Goal: Transaction & Acquisition: Purchase product/service

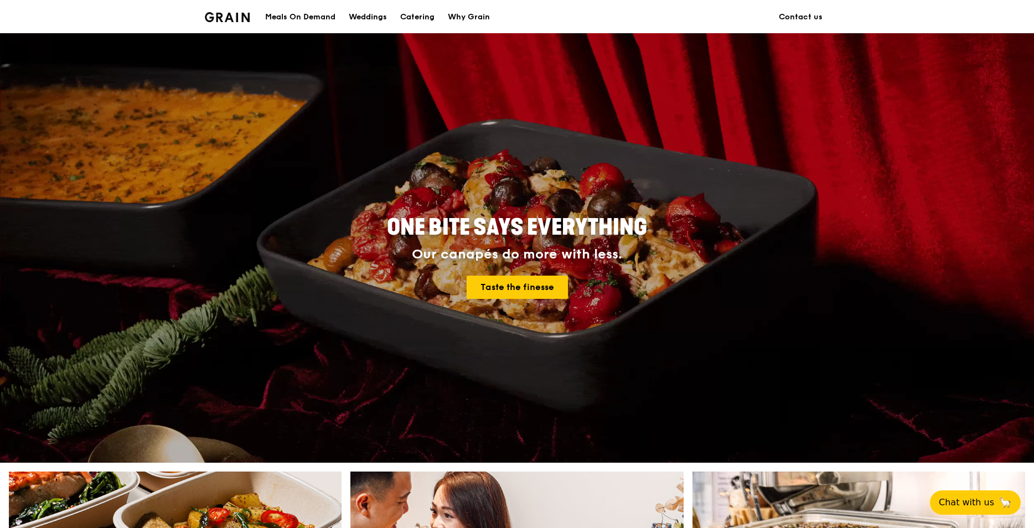
scroll to position [388, 0]
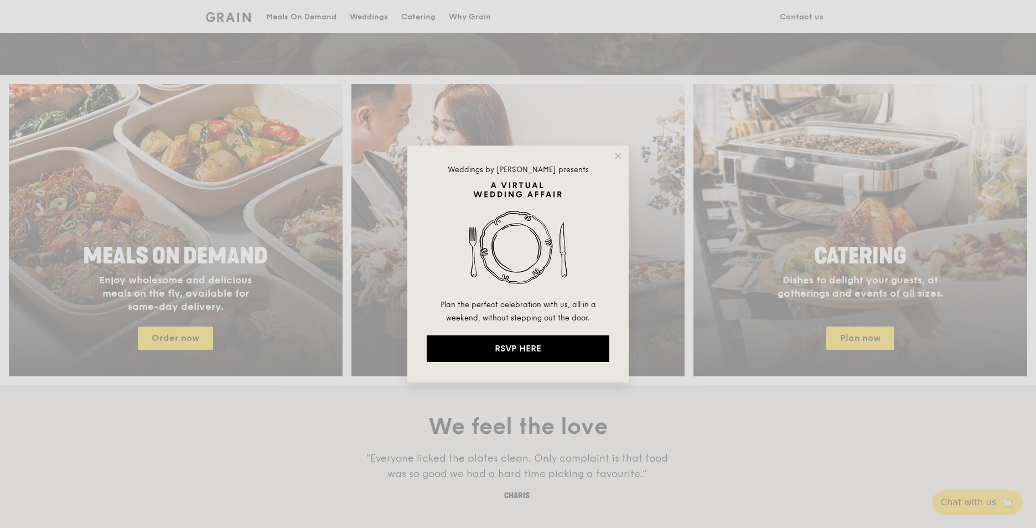
click at [850, 338] on div "Weddings by Grain presents Plan the perfect celebration with us, all in a weeke…" at bounding box center [518, 264] width 1036 height 528
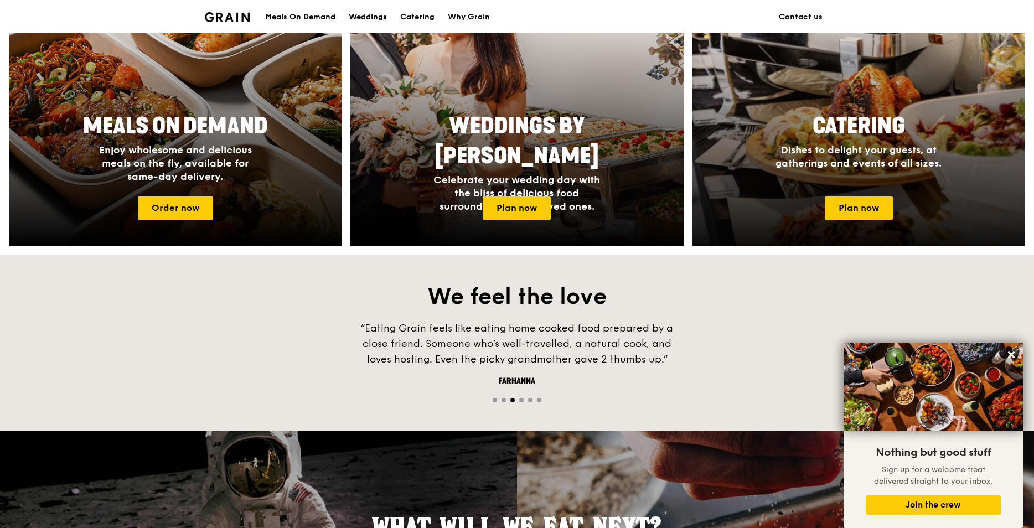
scroll to position [416, 0]
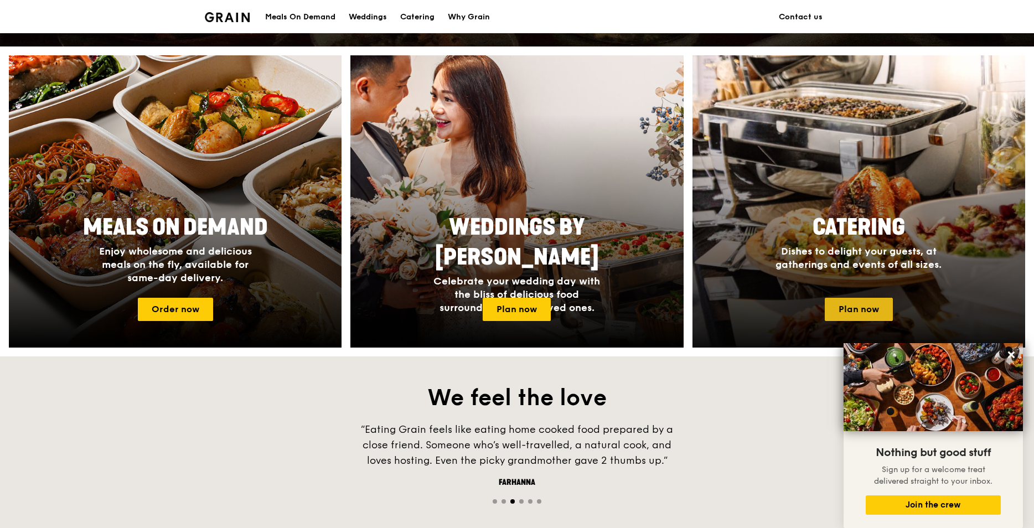
click at [858, 309] on link "Plan now" at bounding box center [859, 309] width 68 height 23
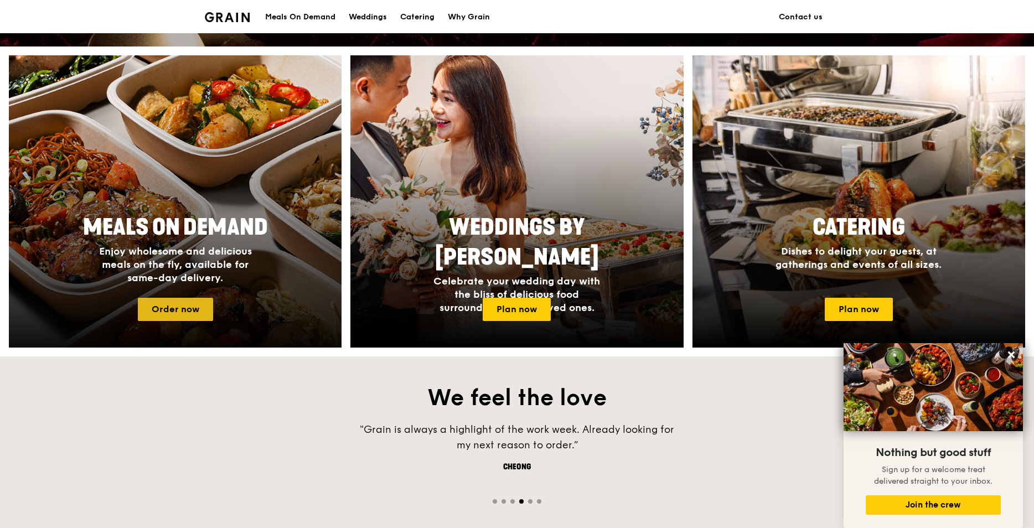
click at [187, 303] on link "Order now" at bounding box center [175, 309] width 75 height 23
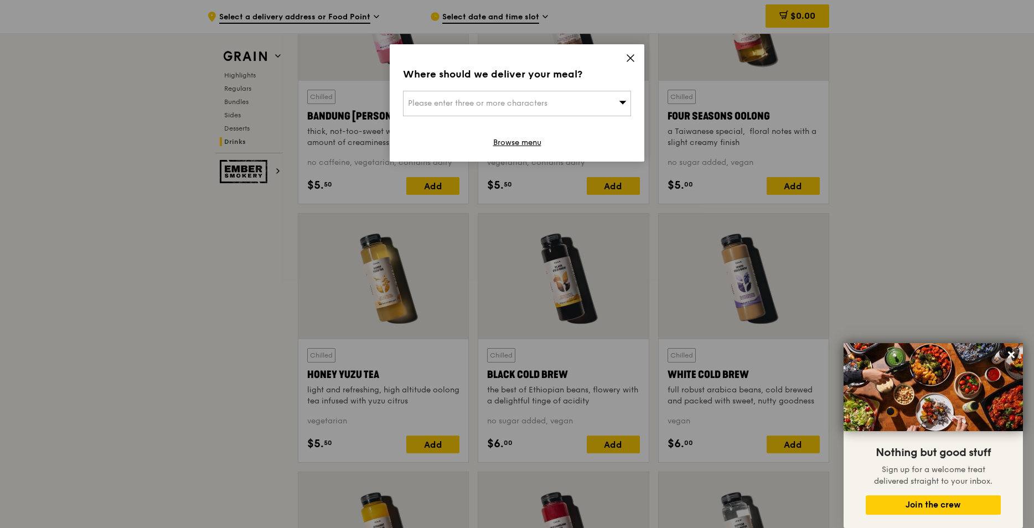
scroll to position [3974, 0]
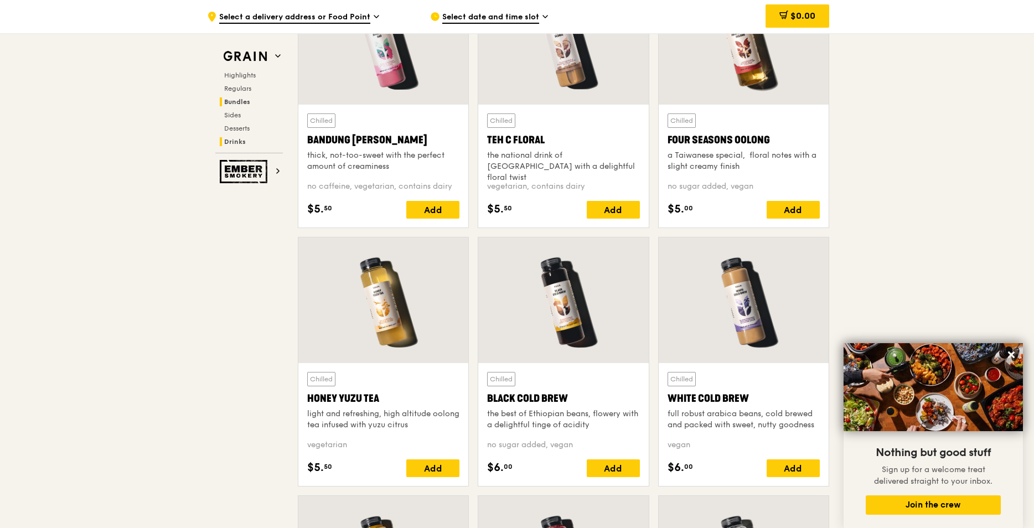
click at [238, 104] on span "Bundles" at bounding box center [237, 102] width 26 height 8
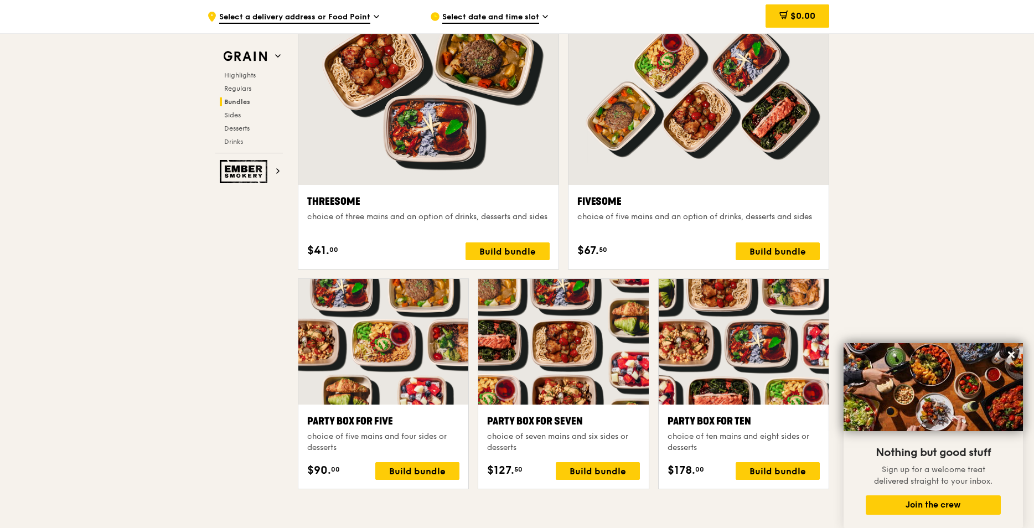
scroll to position [2013, 0]
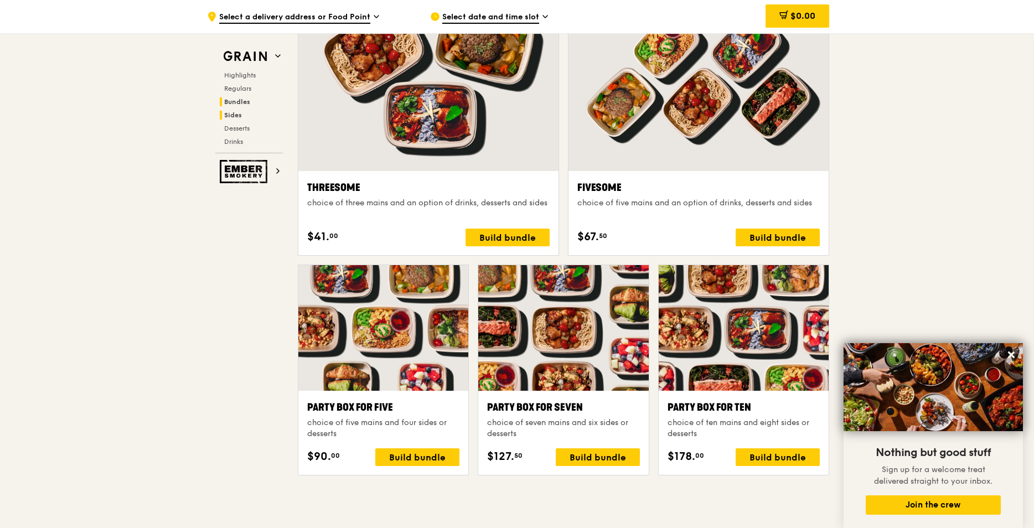
click at [237, 116] on span "Sides" at bounding box center [233, 115] width 18 height 8
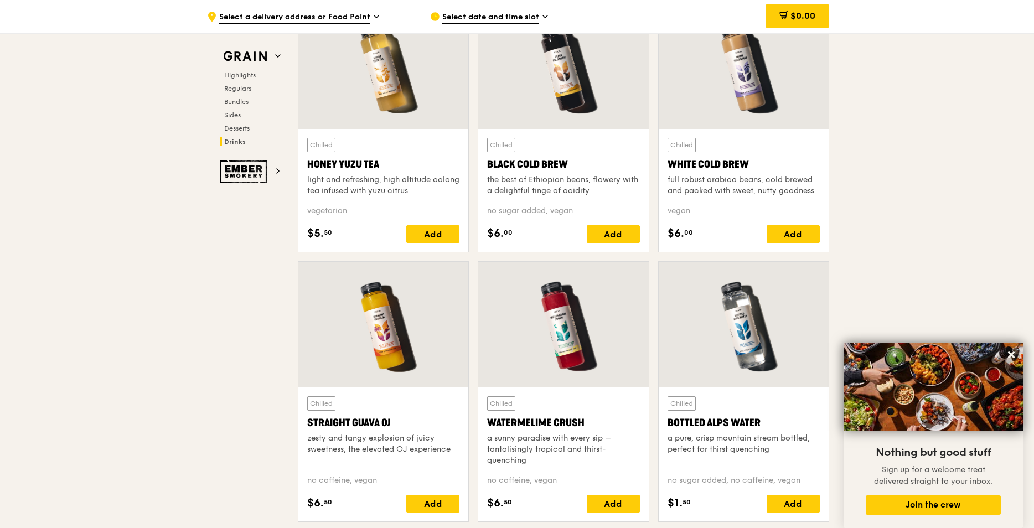
scroll to position [4214, 0]
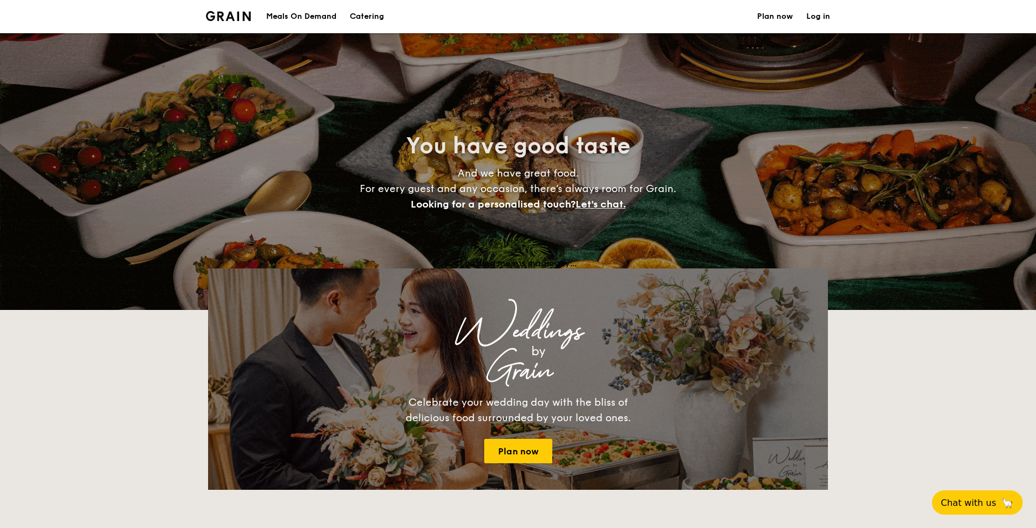
select select
